Goal: Transaction & Acquisition: Download file/media

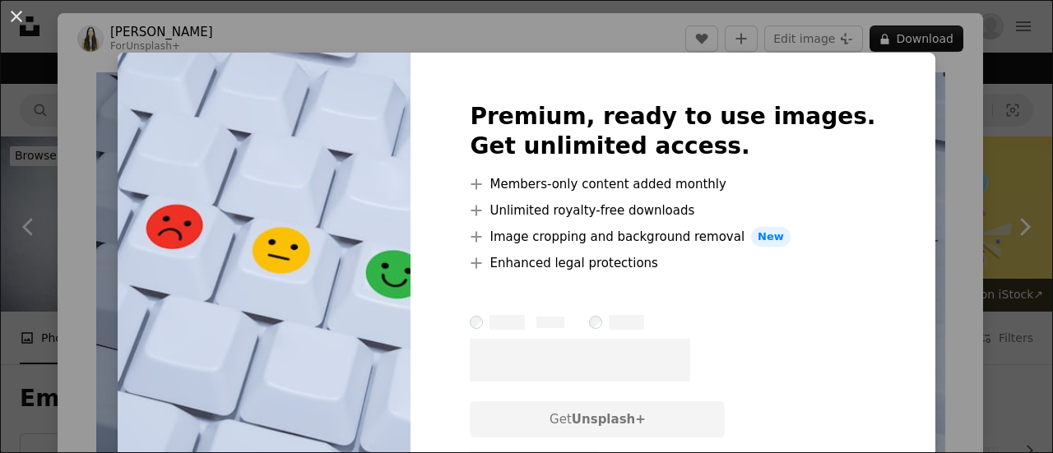
scroll to position [3537, 0]
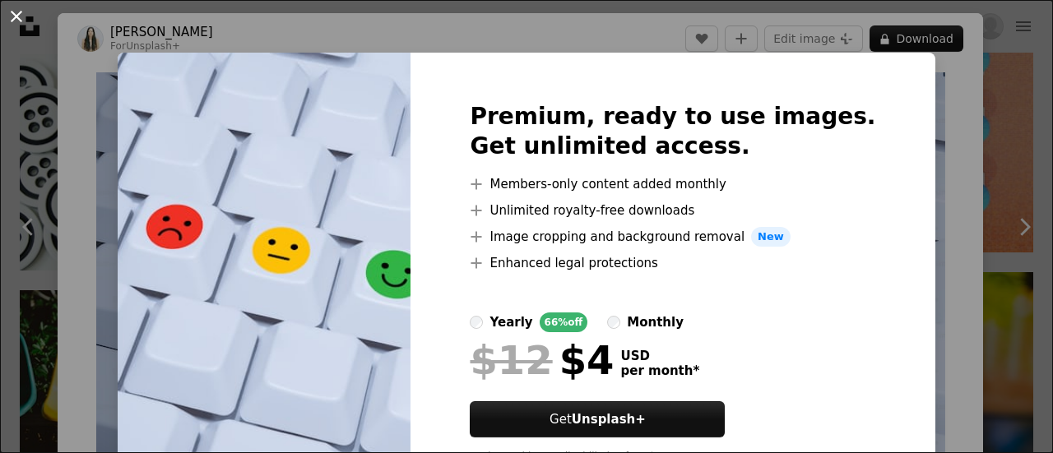
click at [10, 14] on button "An X shape" at bounding box center [17, 17] width 20 height 20
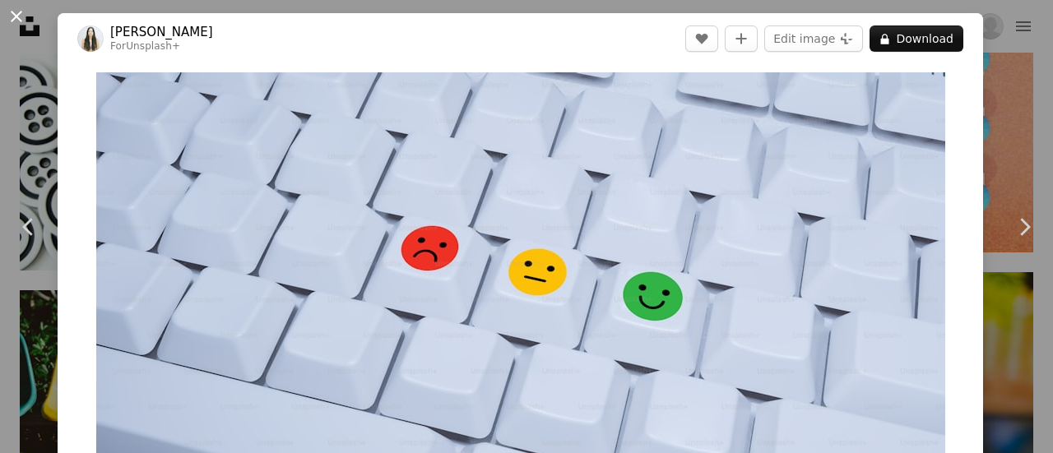
click at [11, 13] on button "An X shape" at bounding box center [17, 17] width 20 height 20
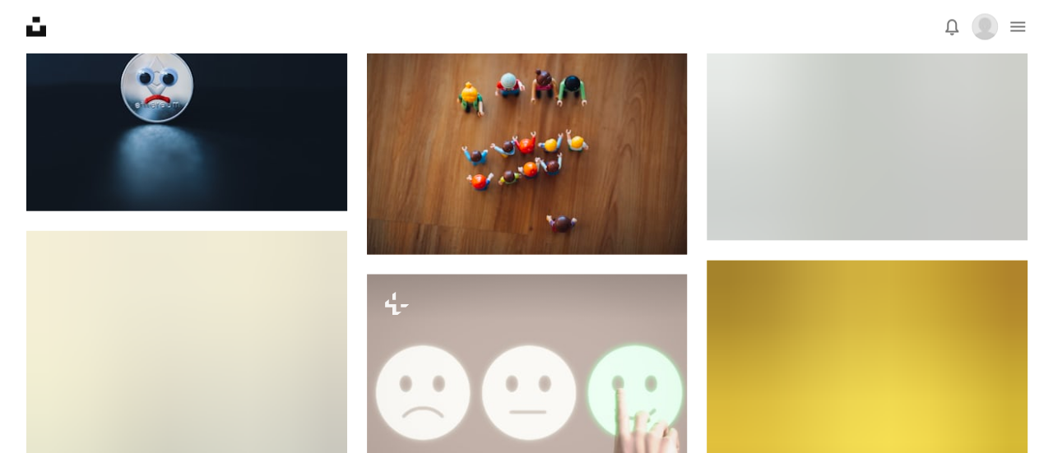
scroll to position [13983, 0]
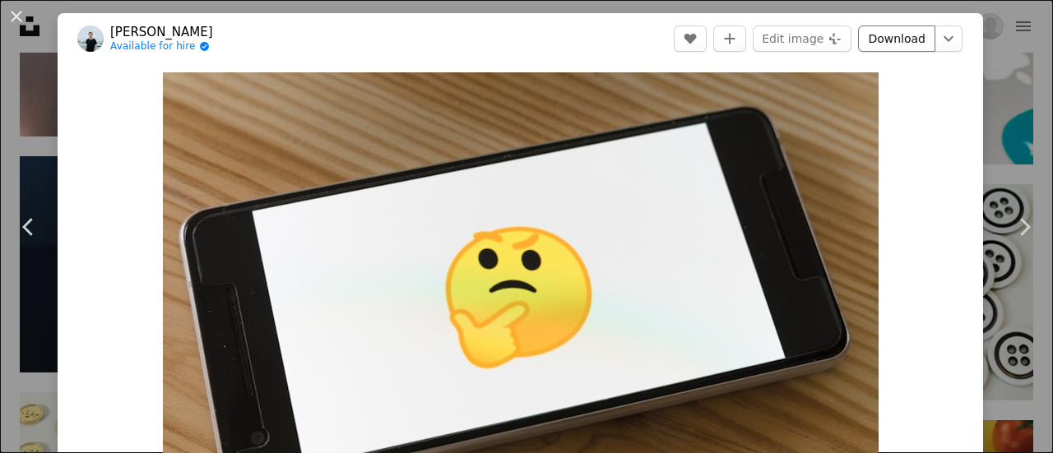
click at [887, 42] on link "Download" at bounding box center [896, 38] width 77 height 26
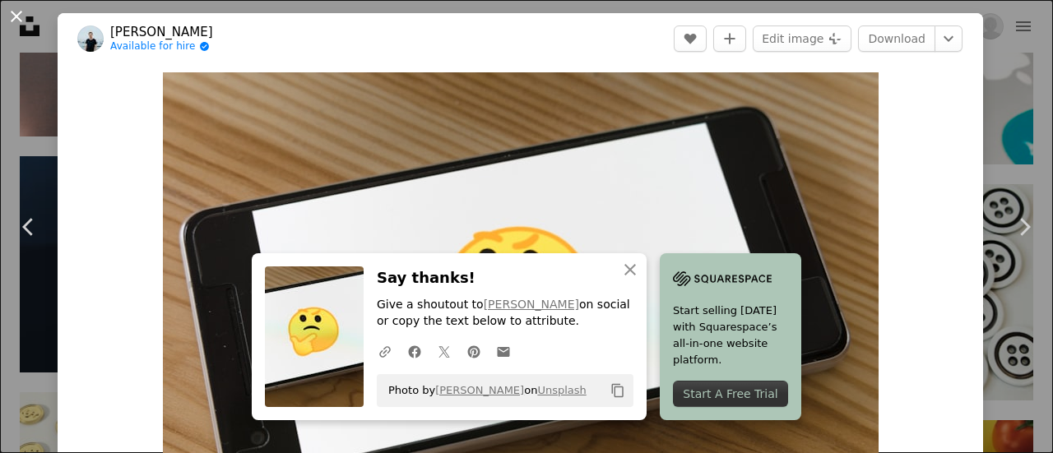
click at [18, 18] on button "An X shape" at bounding box center [17, 17] width 20 height 20
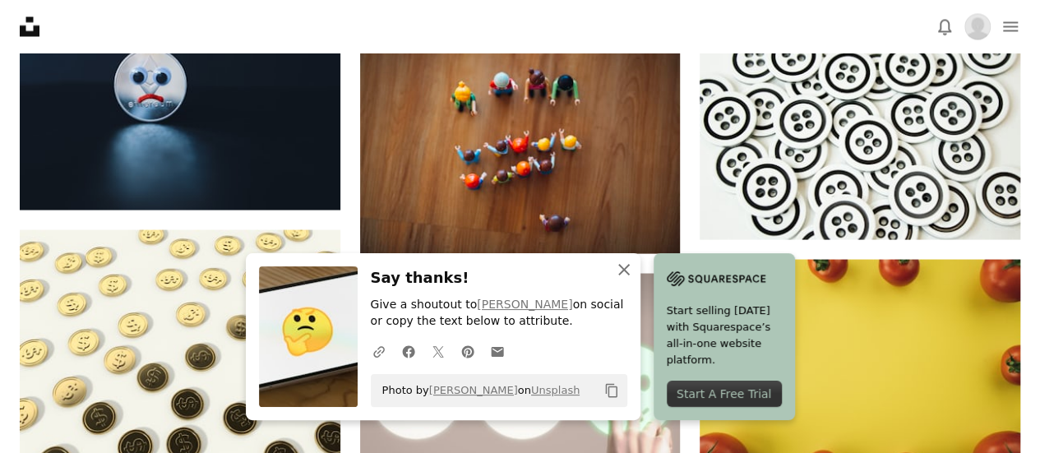
click at [634, 271] on icon "An X shape" at bounding box center [624, 270] width 20 height 20
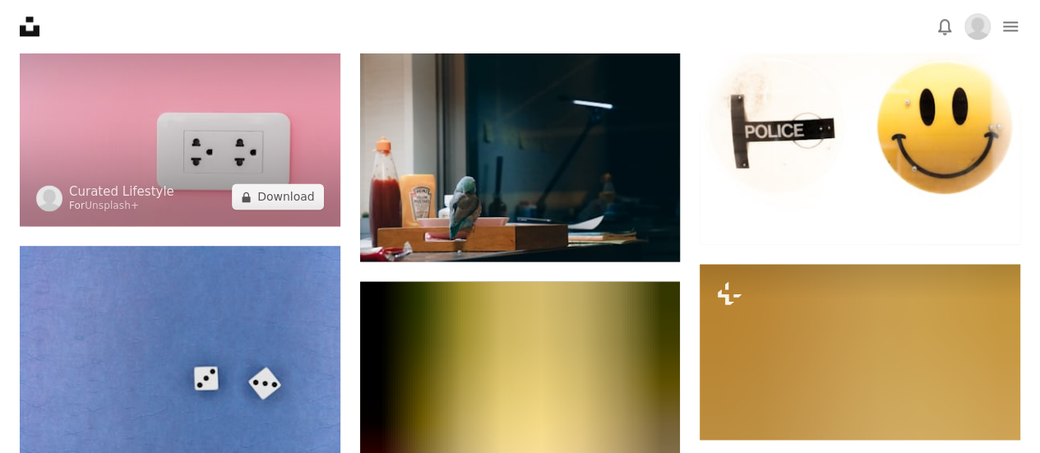
scroll to position [16780, 0]
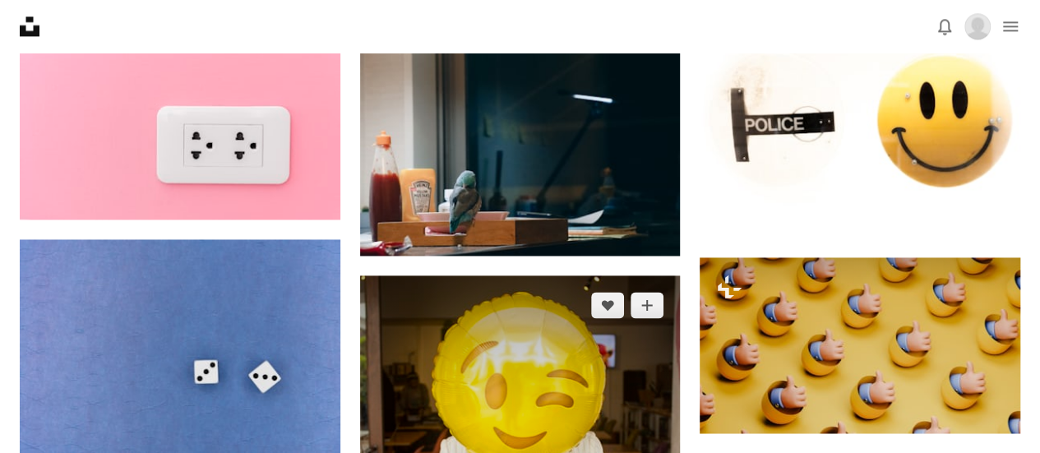
click at [647, 276] on img at bounding box center [520, 436] width 321 height 321
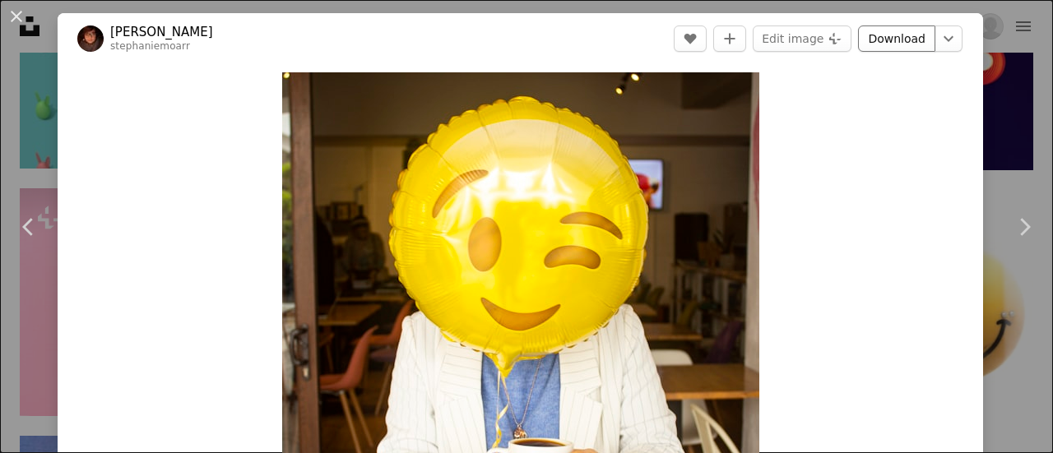
click at [897, 35] on link "Download" at bounding box center [896, 38] width 77 height 26
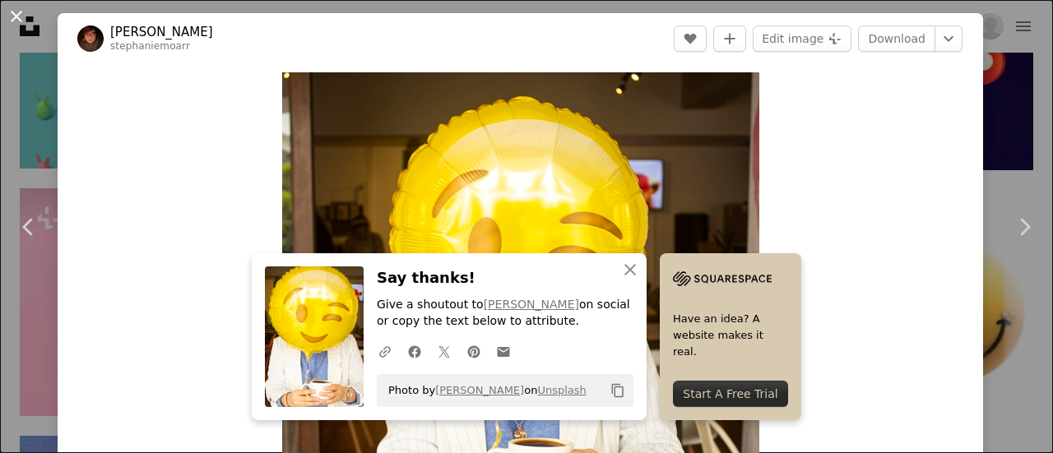
click at [16, 14] on button "An X shape" at bounding box center [17, 17] width 20 height 20
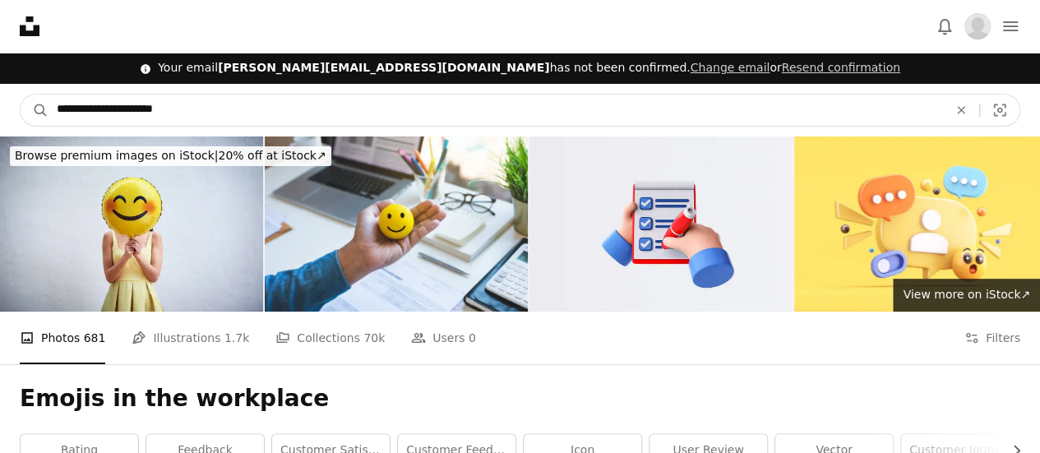
drag, startPoint x: 207, startPoint y: 107, endPoint x: 171, endPoint y: 103, distance: 36.4
click at [30, 116] on form "**********" at bounding box center [520, 110] width 1001 height 33
paste input "**********"
type input "**********"
click at [21, 95] on button "A magnifying glass" at bounding box center [35, 110] width 28 height 31
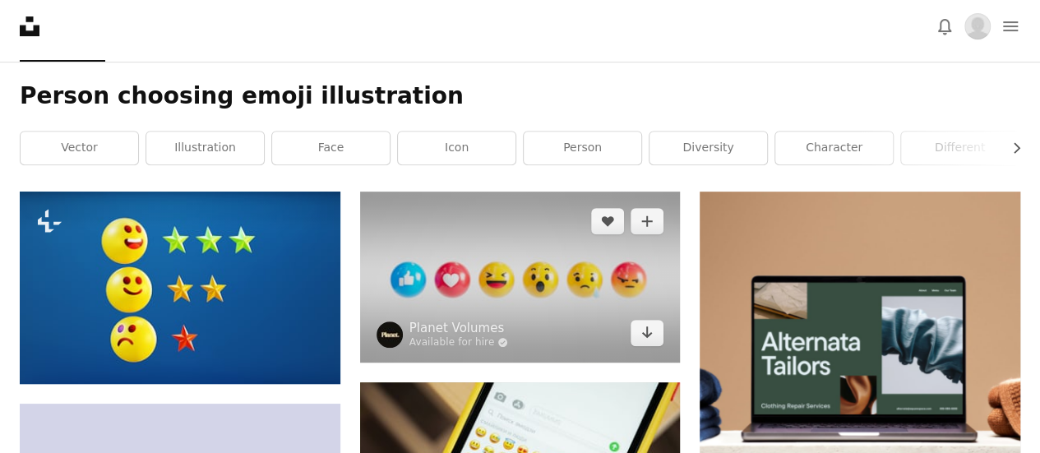
scroll to position [329, 0]
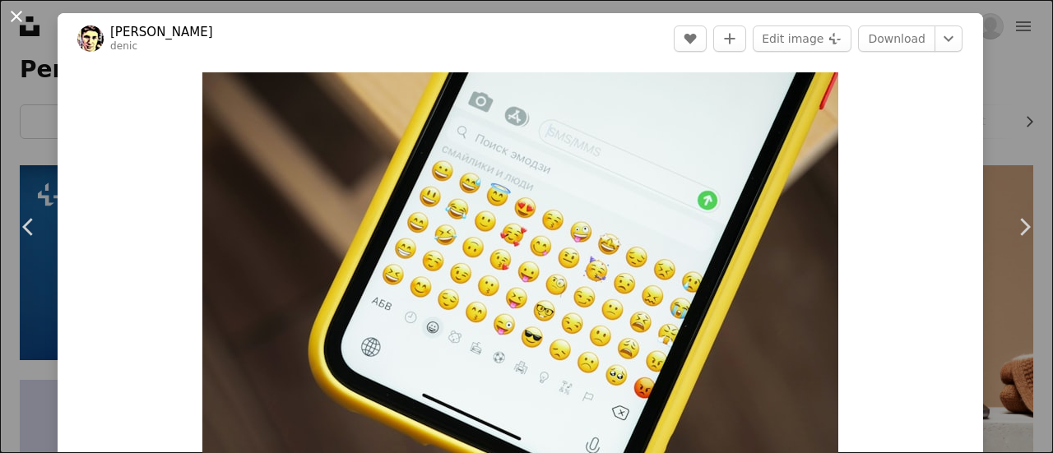
click at [14, 11] on button "An X shape" at bounding box center [17, 17] width 20 height 20
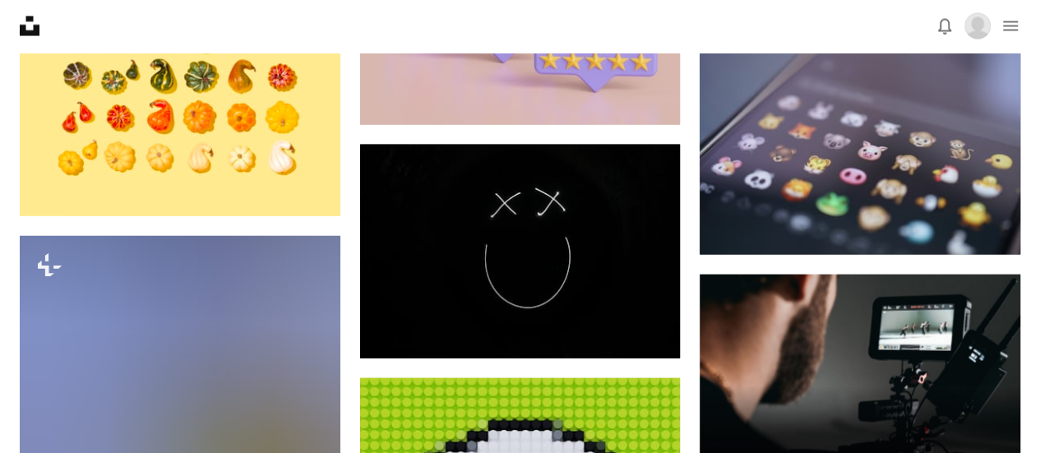
scroll to position [5017, 0]
